Goal: Task Accomplishment & Management: Use online tool/utility

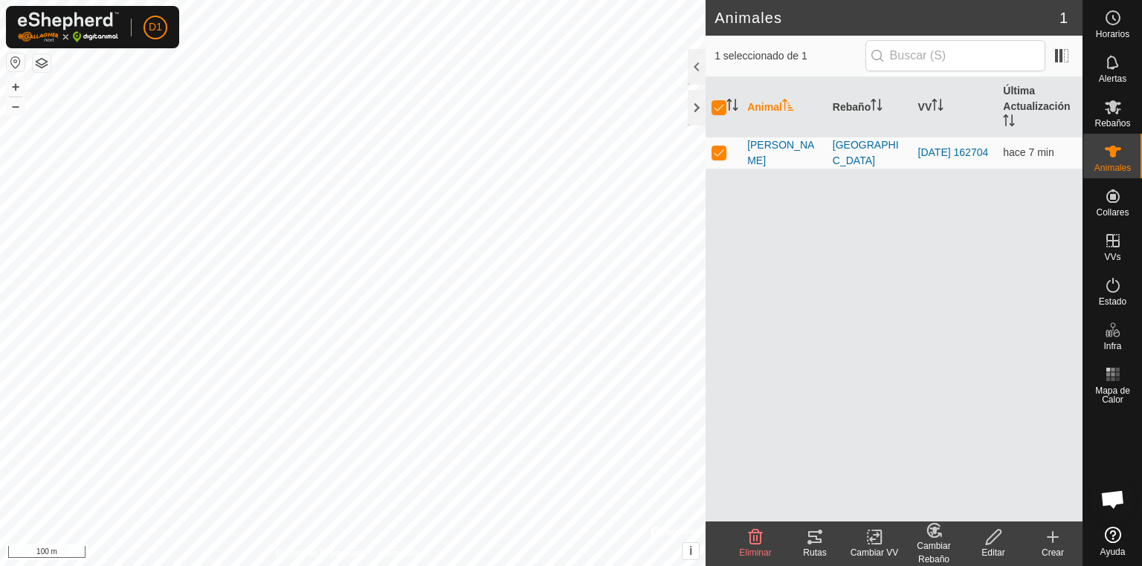
click at [821, 542] on icon at bounding box center [814, 537] width 13 height 12
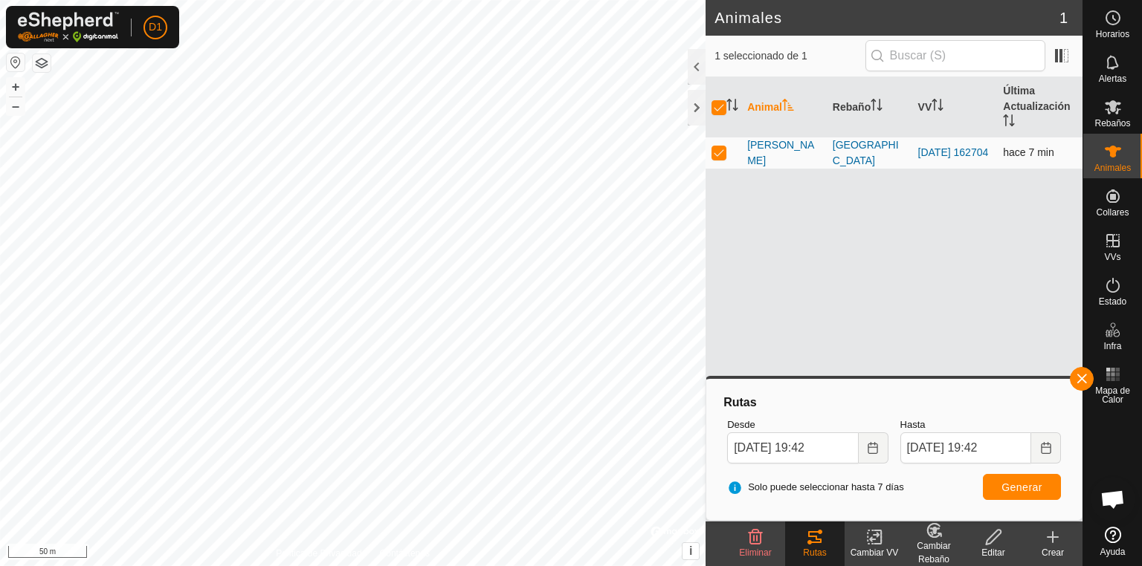
click at [717, 149] on p-checkbox at bounding box center [718, 152] width 15 height 12
checkbox input "false"
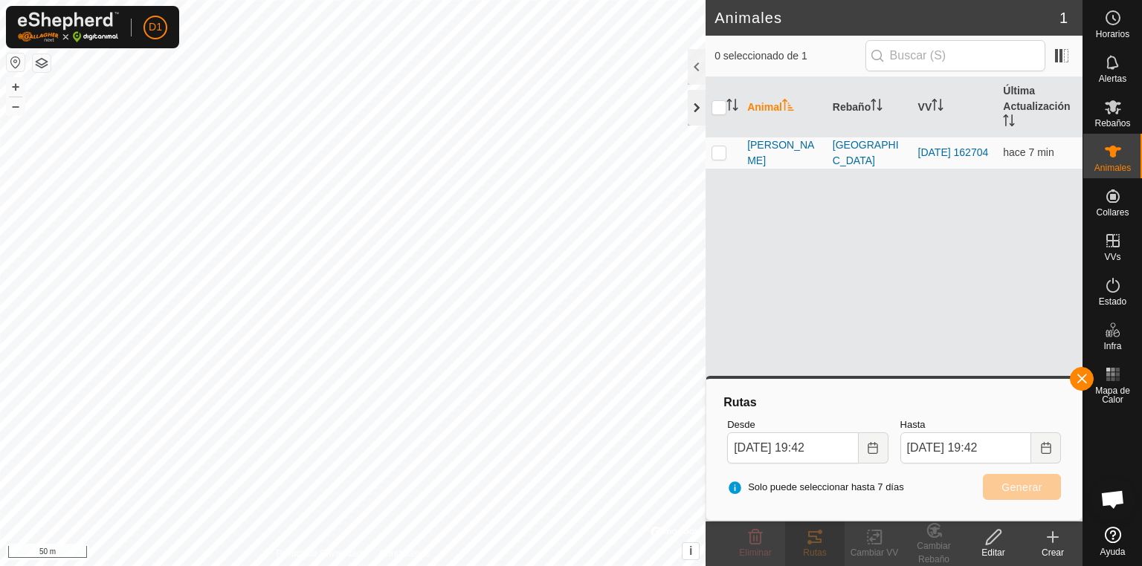
click at [692, 107] on div at bounding box center [697, 108] width 18 height 36
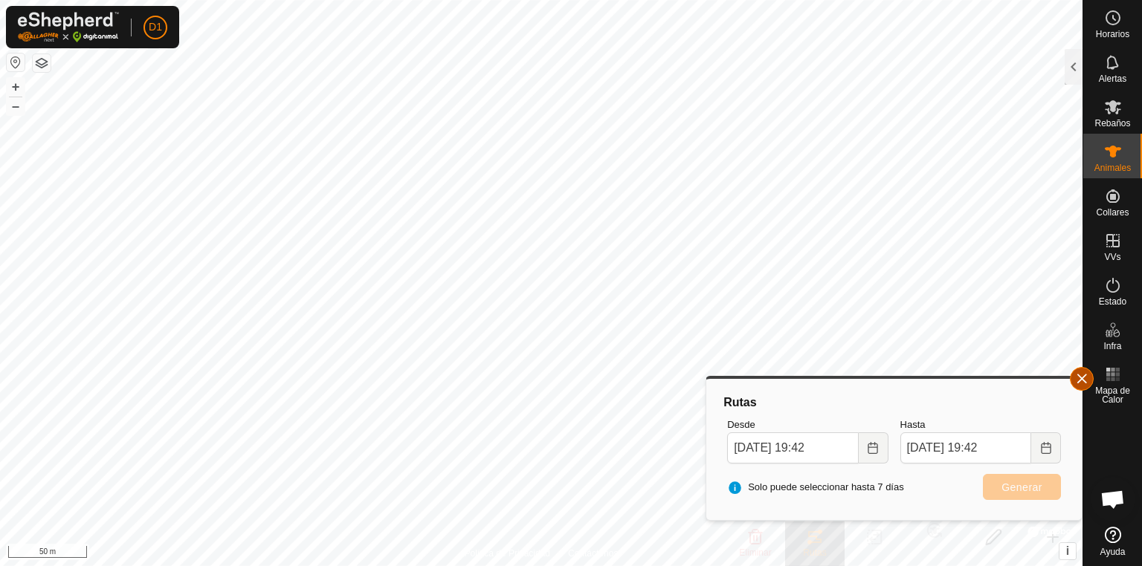
click at [1080, 384] on button "button" at bounding box center [1082, 379] width 24 height 24
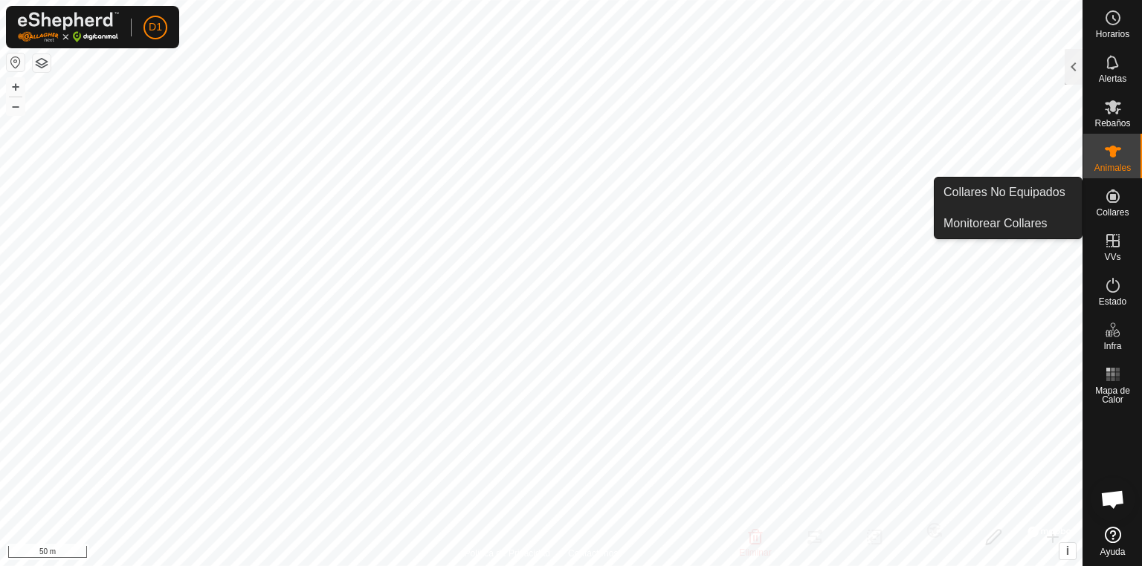
click at [1108, 199] on icon at bounding box center [1112, 196] width 13 height 13
click at [1029, 198] on link "Collares No Equipados" at bounding box center [1007, 193] width 147 height 30
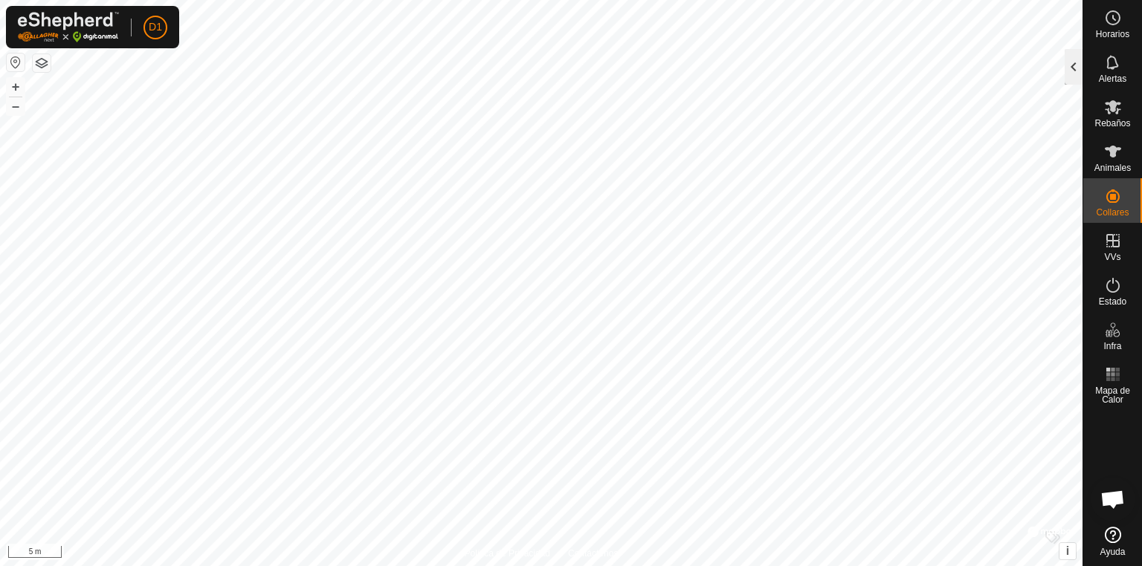
click at [1067, 77] on div at bounding box center [1073, 67] width 18 height 36
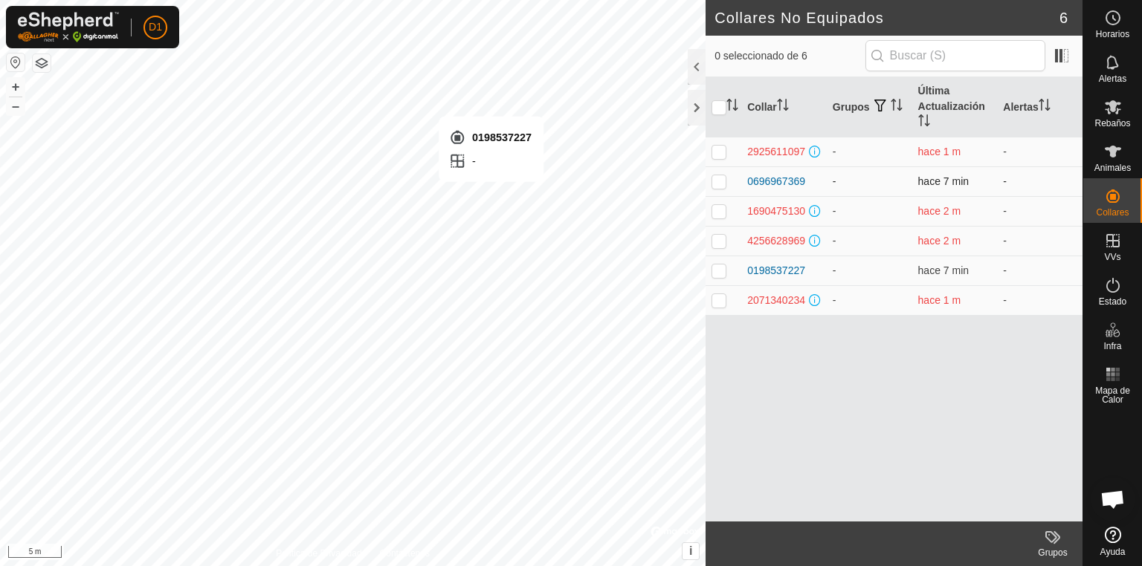
checkbox input "true"
click at [783, 268] on div "0198537227" at bounding box center [776, 271] width 58 height 16
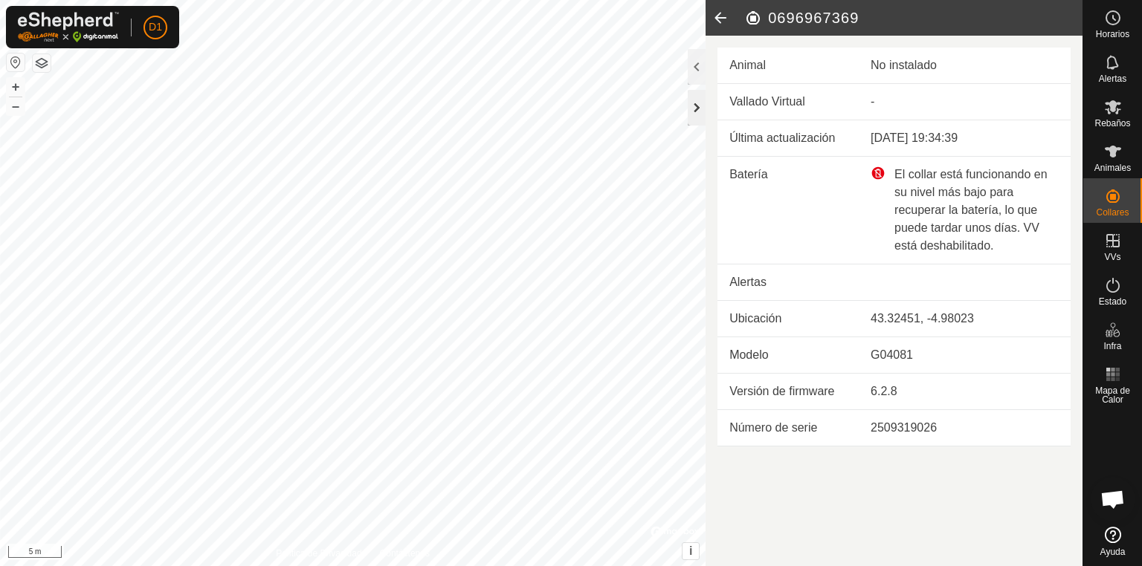
click at [693, 114] on div "0696967369 Animal No instalado Vallado Virtual - Última actualización [DATE] 19…" at bounding box center [541, 283] width 1082 height 566
click at [698, 112] on div at bounding box center [697, 108] width 18 height 36
